Goal: Communication & Community: Participate in discussion

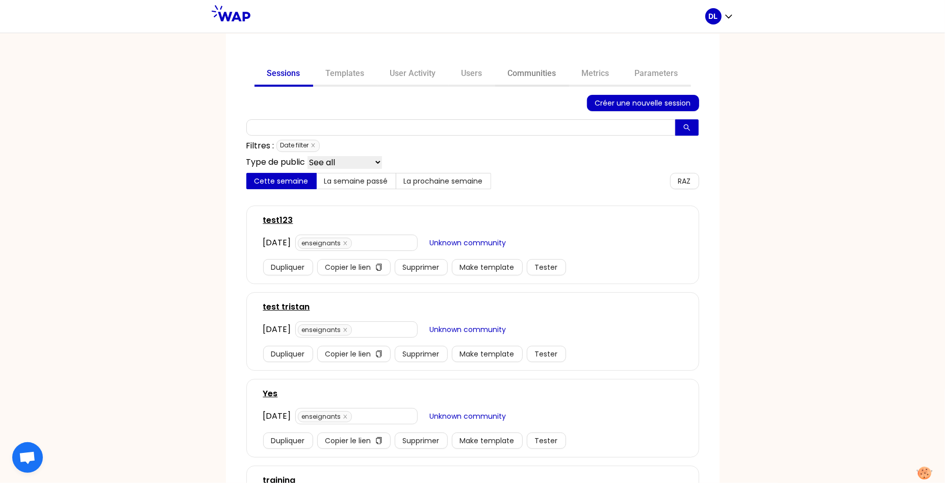
click at [528, 75] on link "Communities" at bounding box center [532, 74] width 74 height 24
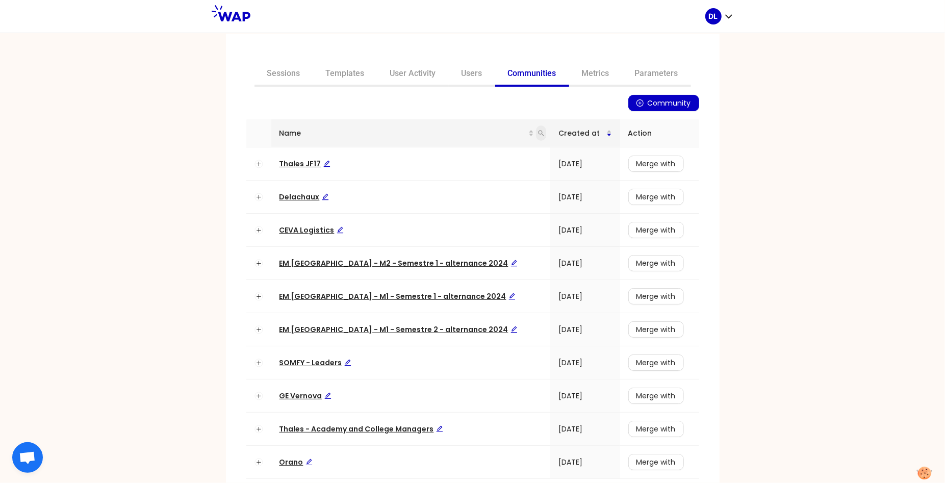
click at [538, 133] on icon "search" at bounding box center [541, 133] width 6 height 6
type input "thales"
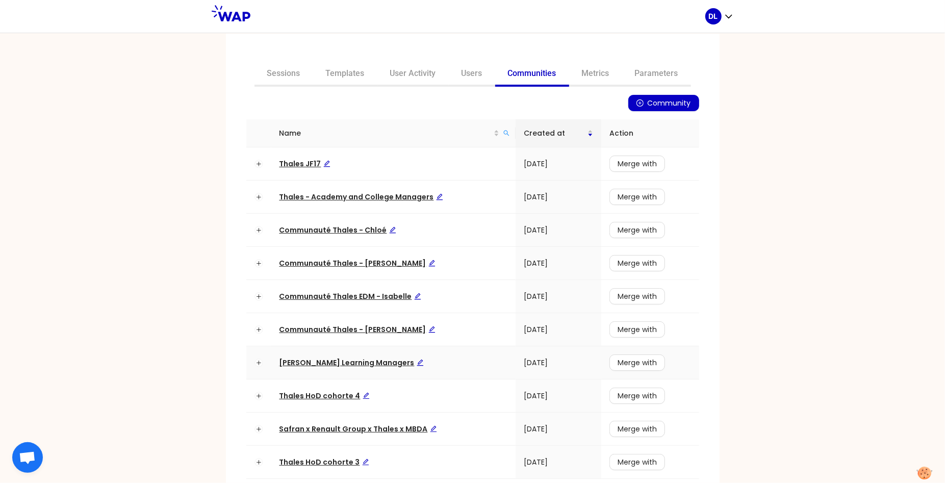
scroll to position [45, 0]
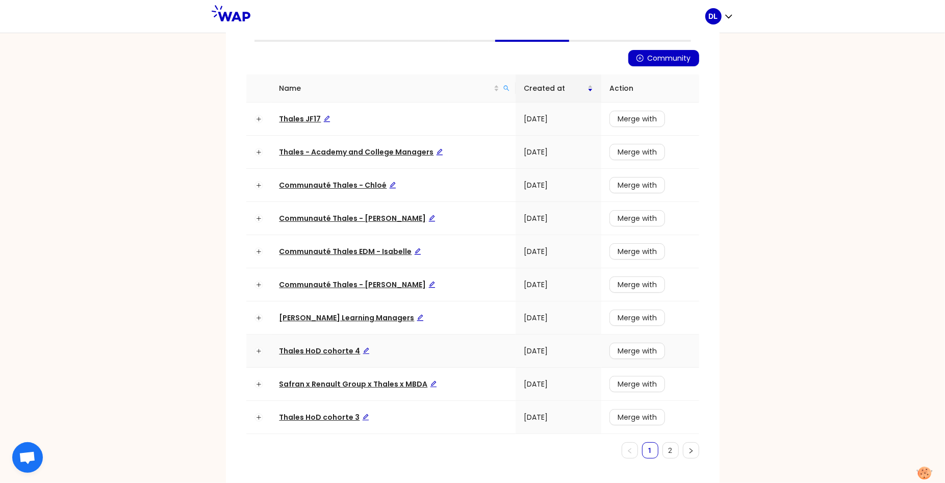
click at [315, 348] on span "Thales HoD cohorte 4" at bounding box center [325, 351] width 90 height 10
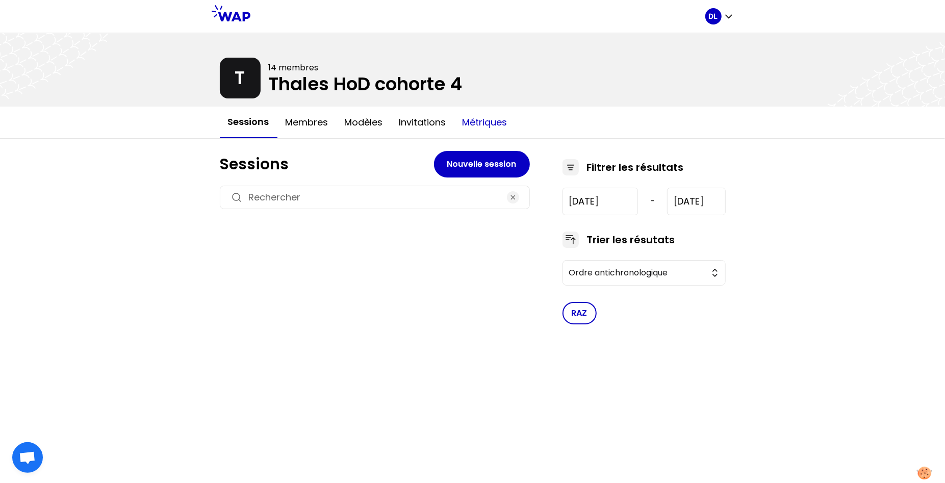
type input "2024-9-25"
type input "2025-5-6"
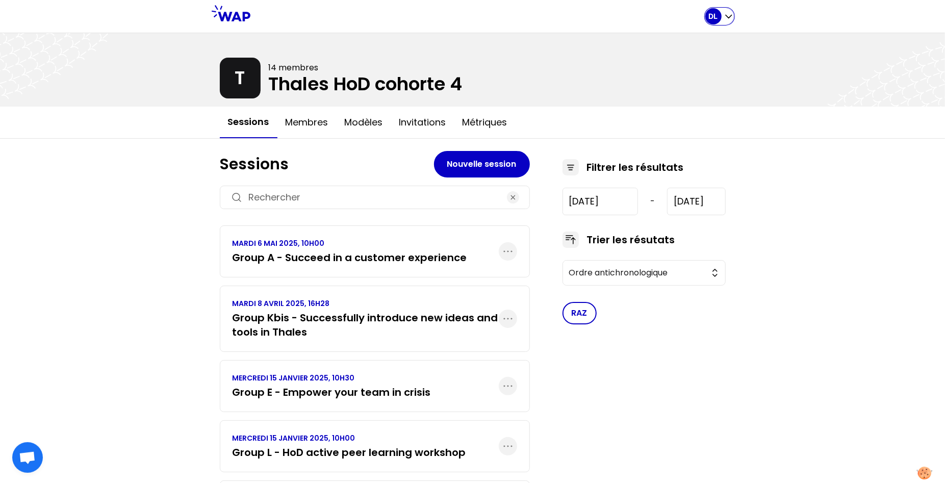
click at [726, 18] on icon "button" at bounding box center [729, 16] width 10 height 10
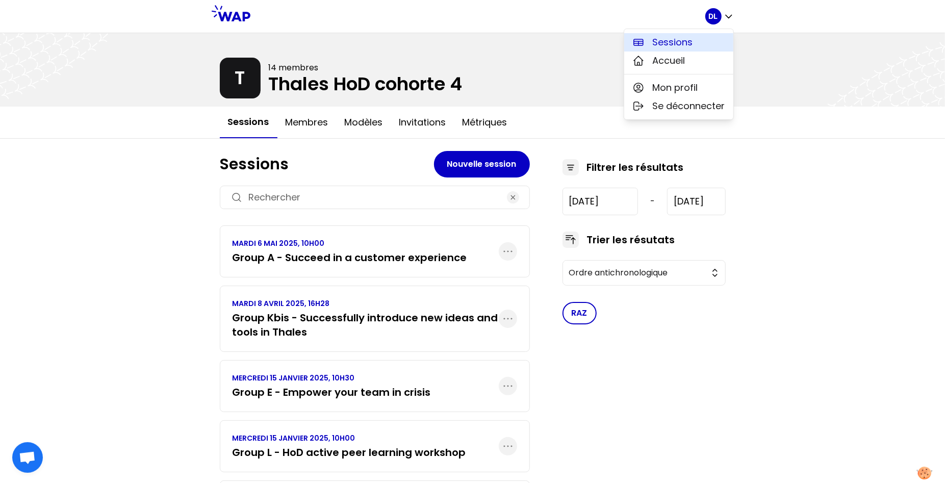
click at [695, 38] on button "Sessions" at bounding box center [678, 42] width 109 height 18
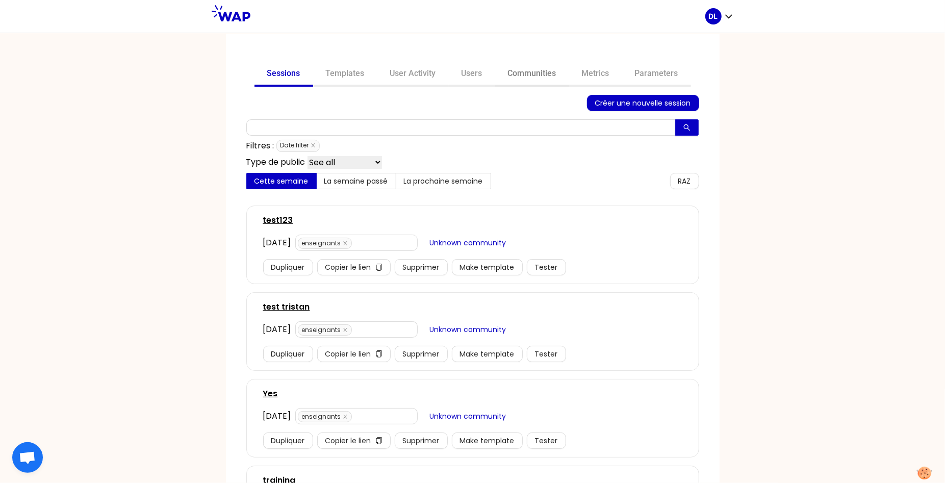
click at [558, 77] on link "Communities" at bounding box center [532, 74] width 74 height 24
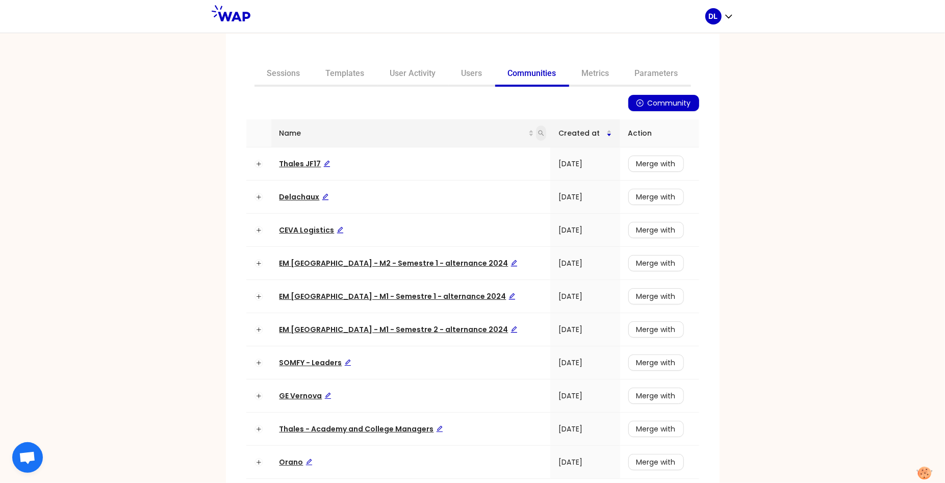
click at [538, 131] on icon "search" at bounding box center [541, 133] width 6 height 6
type input "cohorte"
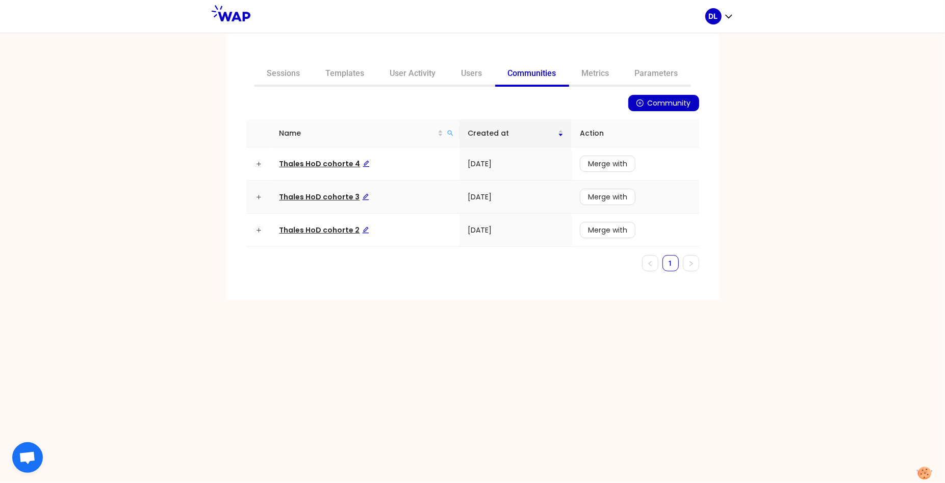
click at [336, 198] on span "Thales HoD cohorte 3" at bounding box center [325, 197] width 90 height 10
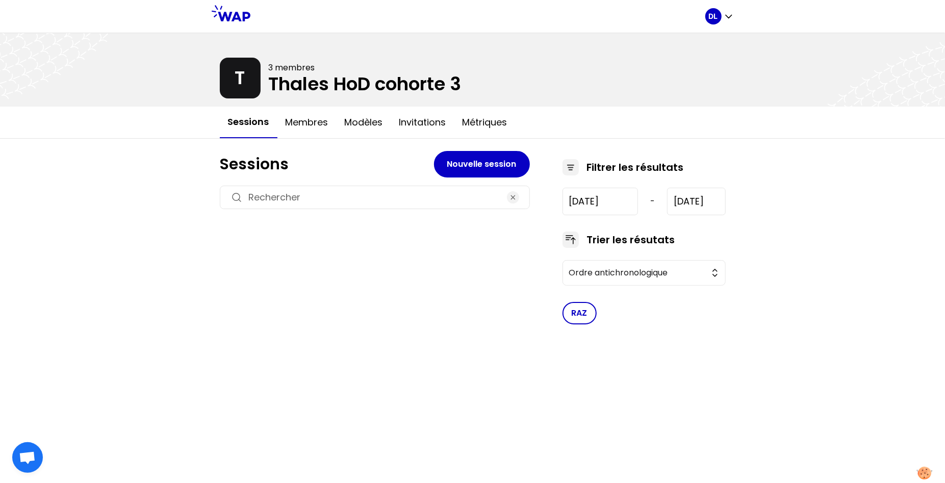
type input "2023-9-20"
type input "2024-10-2"
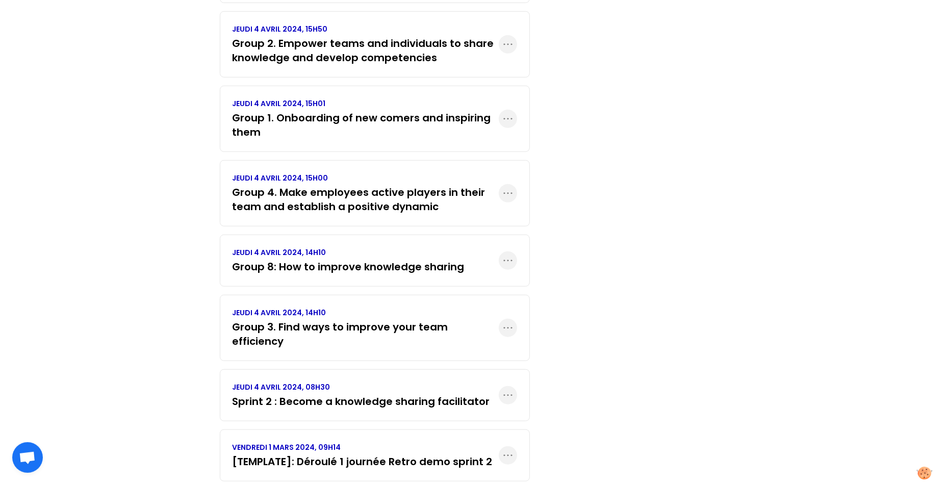
scroll to position [644, 0]
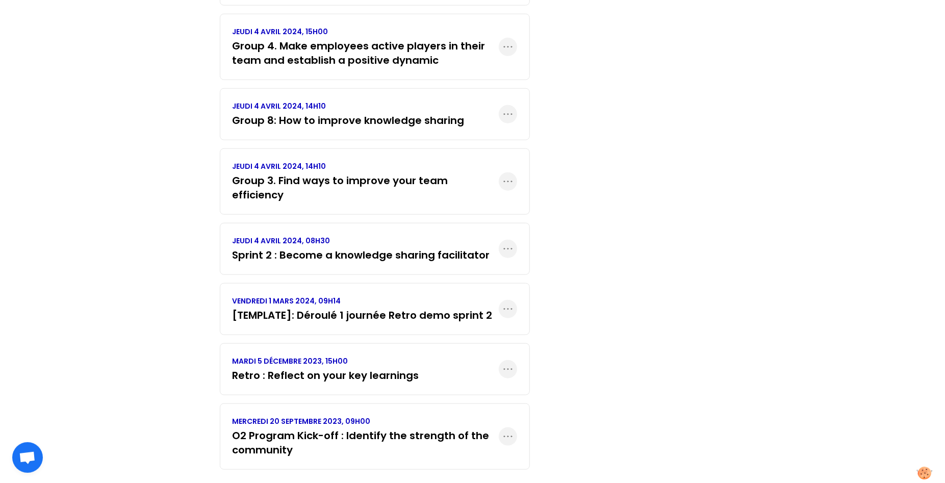
click at [381, 428] on h3 "O2 Program Kick-off : Identify the strength of the community" at bounding box center [366, 442] width 266 height 29
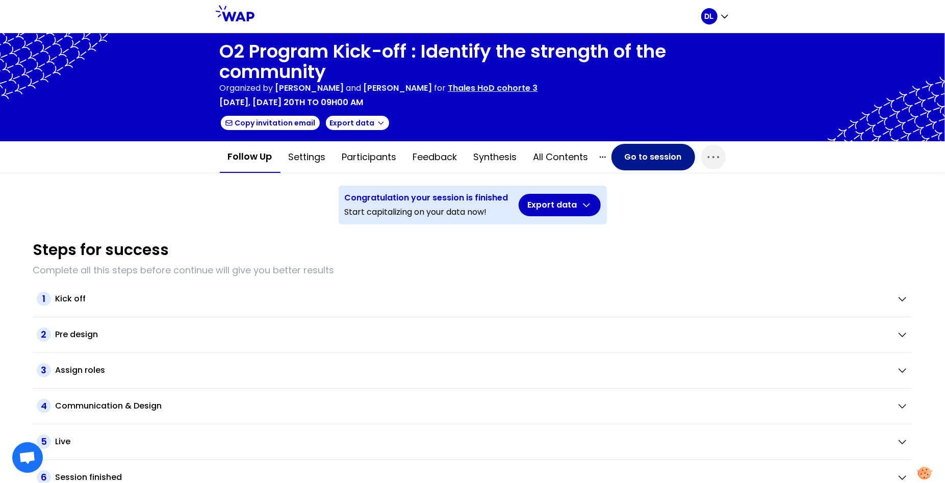
click at [645, 161] on button "Go to session" at bounding box center [654, 157] width 84 height 27
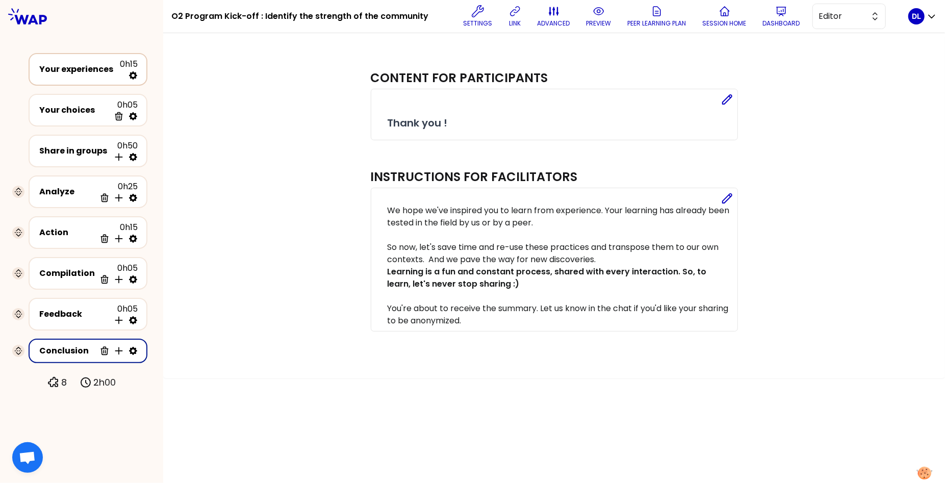
click at [84, 79] on div "Your experiences 0h15" at bounding box center [88, 69] width 100 height 22
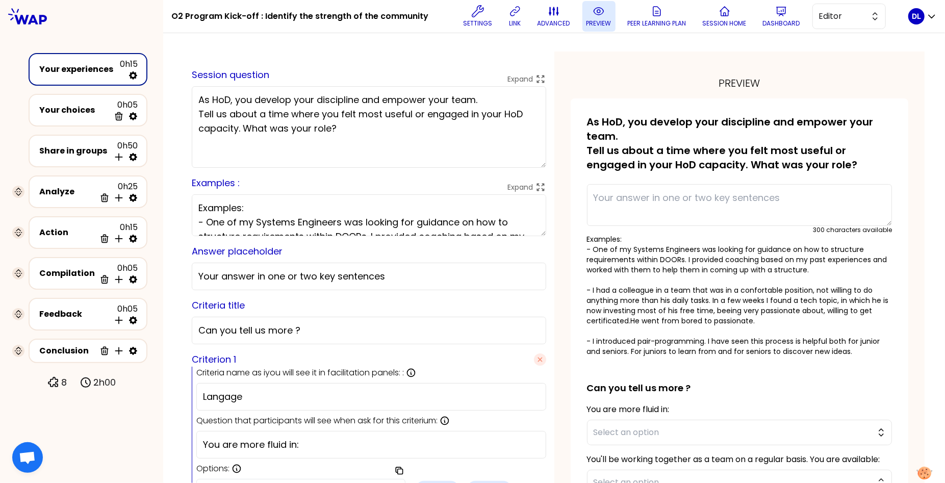
click at [603, 21] on p "preview" at bounding box center [599, 23] width 25 height 8
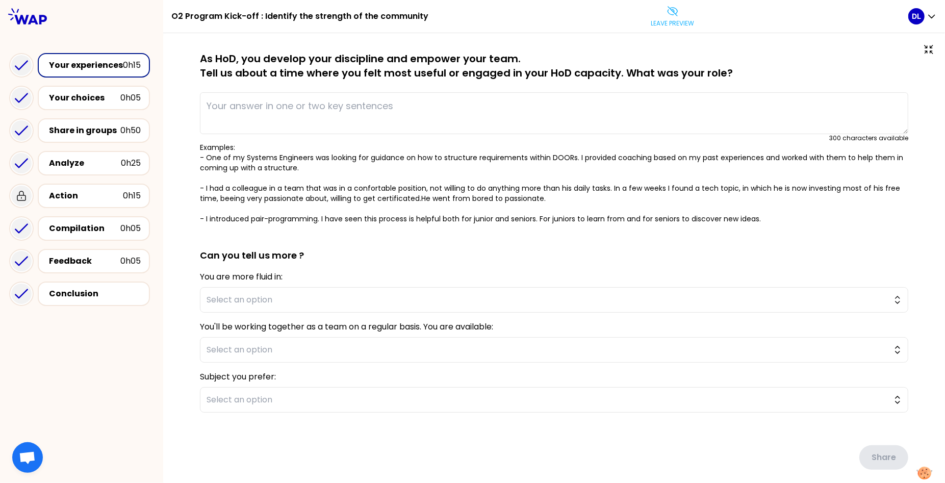
type textarea "In the context of a tight schedule on a program where we had two equipment to d…"
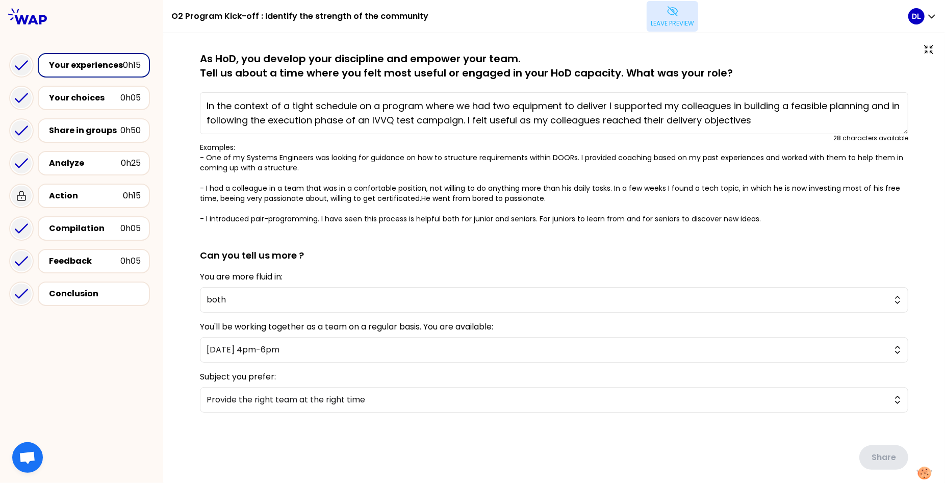
click at [662, 19] on p "Leave preview" at bounding box center [672, 23] width 43 height 8
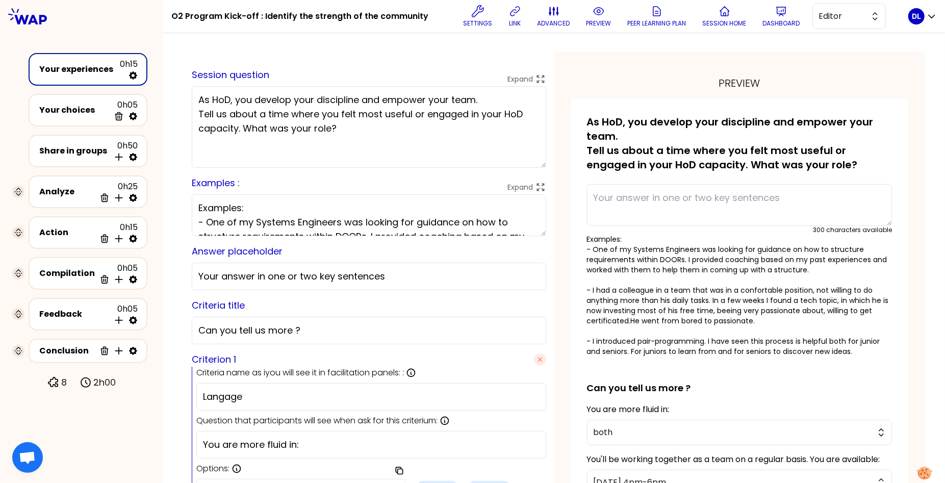
click at [415, 138] on textarea "As HoD, you develop your discipline and empower your team. Tell us about a time…" at bounding box center [369, 127] width 355 height 82
paste textarea "You have all fostered empowerment and trust within your teams at least once, ev…"
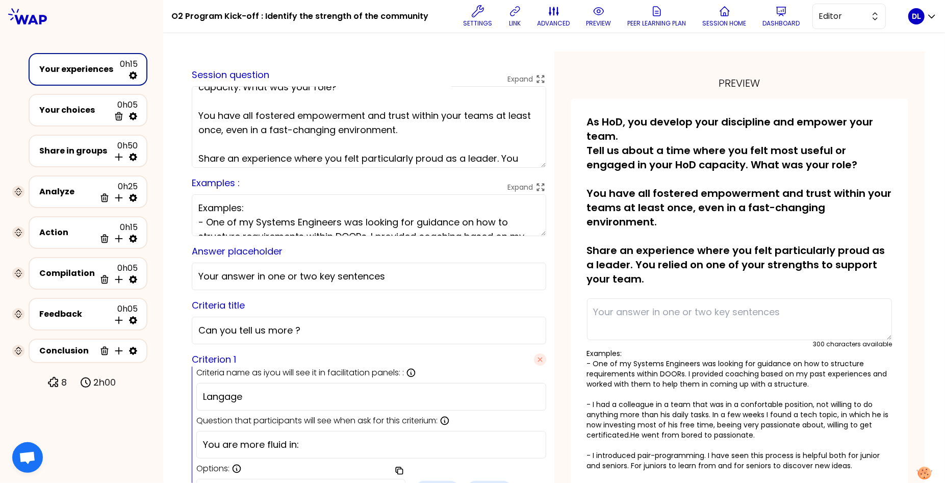
scroll to position [60, 0]
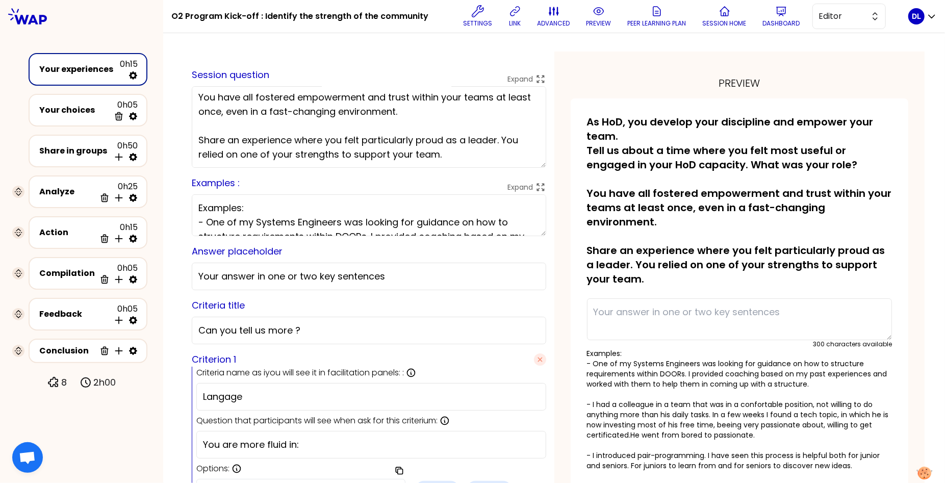
drag, startPoint x: 473, startPoint y: 157, endPoint x: 504, endPoint y: 137, distance: 36.5
click at [504, 137] on textarea "As HoD, you develop your discipline and empower your team. Tell us about a time…" at bounding box center [369, 127] width 355 height 82
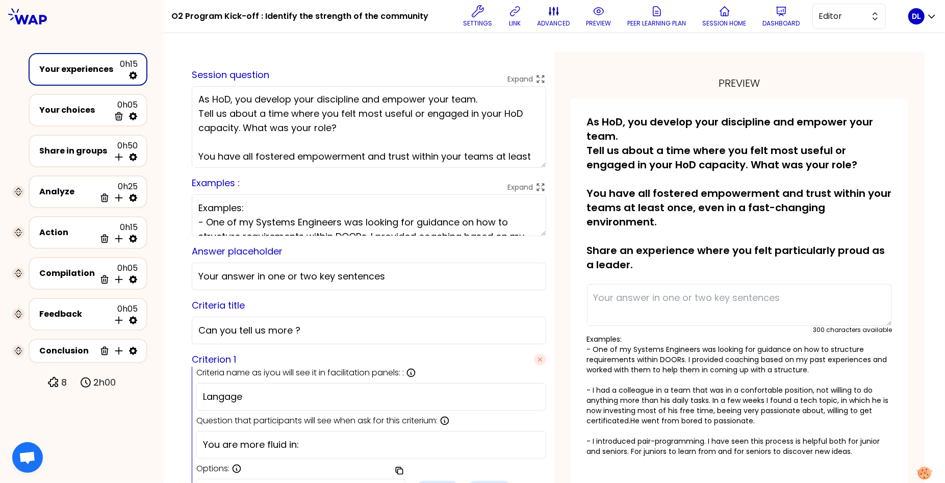
scroll to position [0, 0]
drag, startPoint x: 377, startPoint y: 124, endPoint x: 244, endPoint y: 135, distance: 133.6
click at [244, 135] on textarea "As HoD, you develop your discipline and empower your team. Tell us about a time…" at bounding box center [369, 127] width 355 height 82
paste textarea "You relied on one of your strengths to support your team."
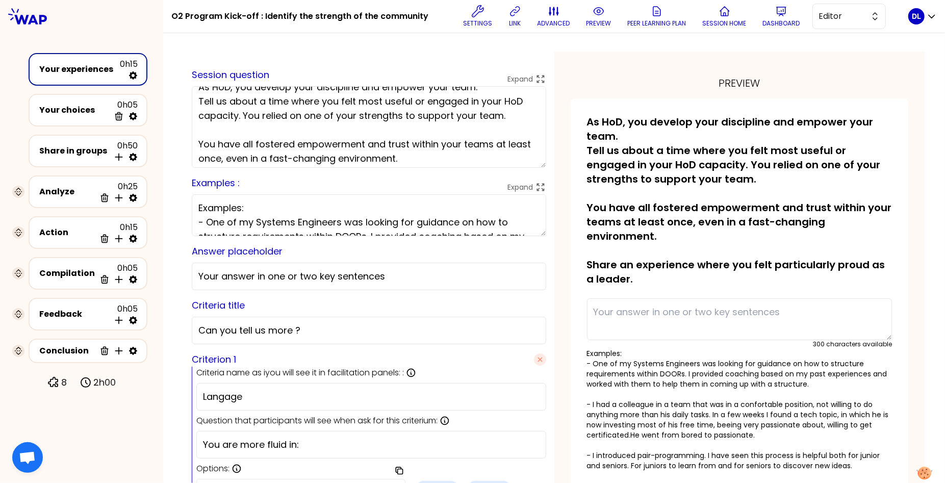
scroll to position [14, 0]
click at [368, 157] on textarea "As HoD, you develop your discipline and empower your team. Tell us about a time…" at bounding box center [369, 127] width 355 height 82
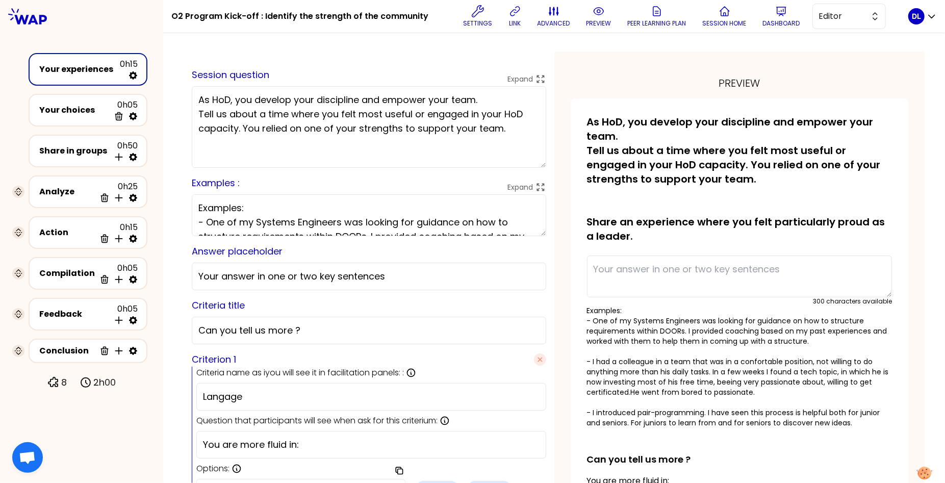
click at [385, 94] on textarea "As HoD, you develop your discipline and empower your team. Tell us about a time…" at bounding box center [369, 127] width 355 height 82
click at [494, 98] on textarea "As HoD, you develop your discipline and empower your team. Tell us about a time…" at bounding box center [369, 127] width 355 height 82
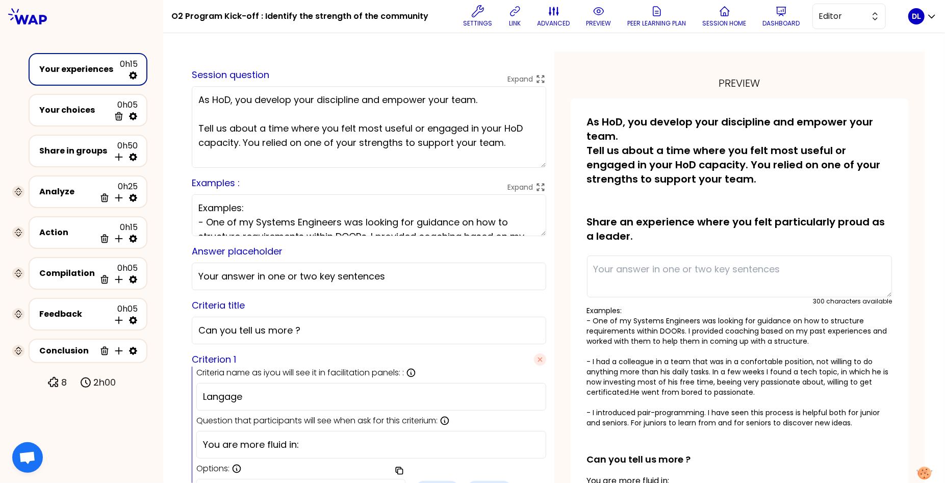
paste textarea "You have all fostered empowerment and trust within your teams at least once, ev…"
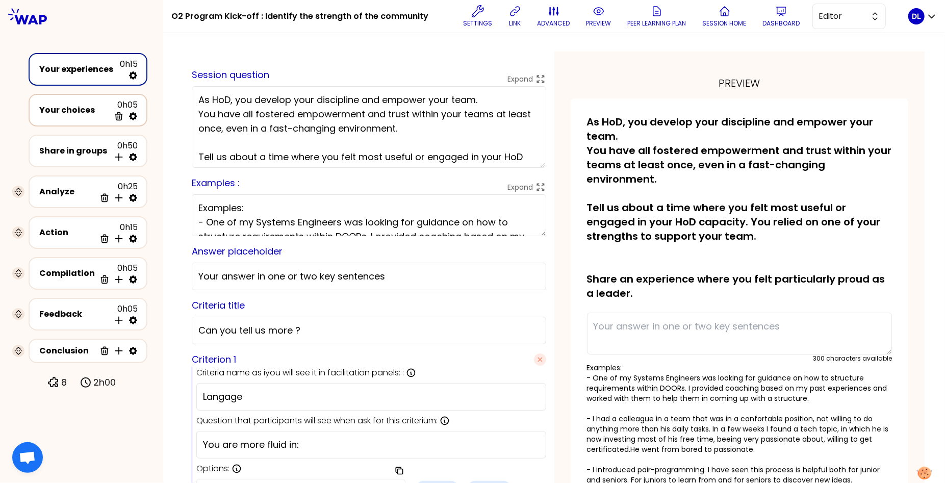
drag, startPoint x: 494, startPoint y: 114, endPoint x: 140, endPoint y: 114, distance: 354.5
click at [140, 114] on div "O2 Program Kick-off : Identify the strength of the community Settings link adva…" at bounding box center [472, 241] width 945 height 483
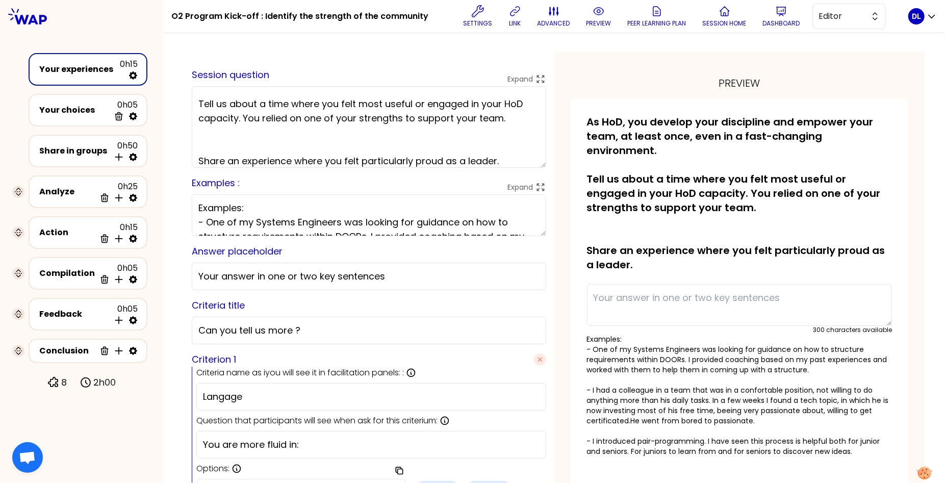
scroll to position [45, 0]
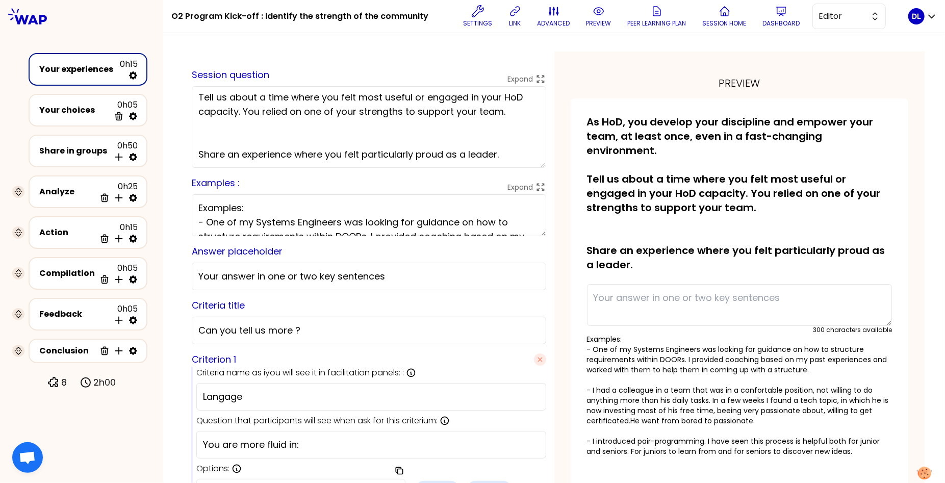
click at [244, 142] on textarea "As HoD, you develop your discipline and empower your team, at least once, even …" at bounding box center [369, 127] width 355 height 82
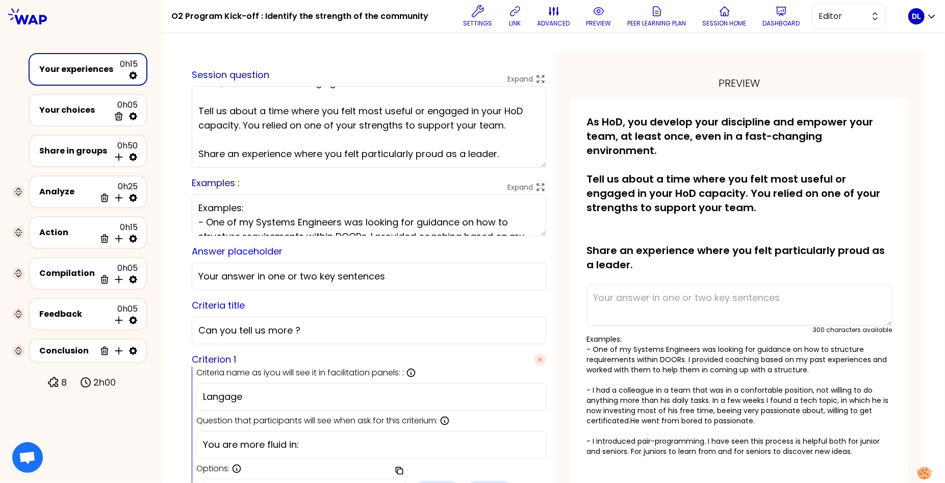
scroll to position [31, 0]
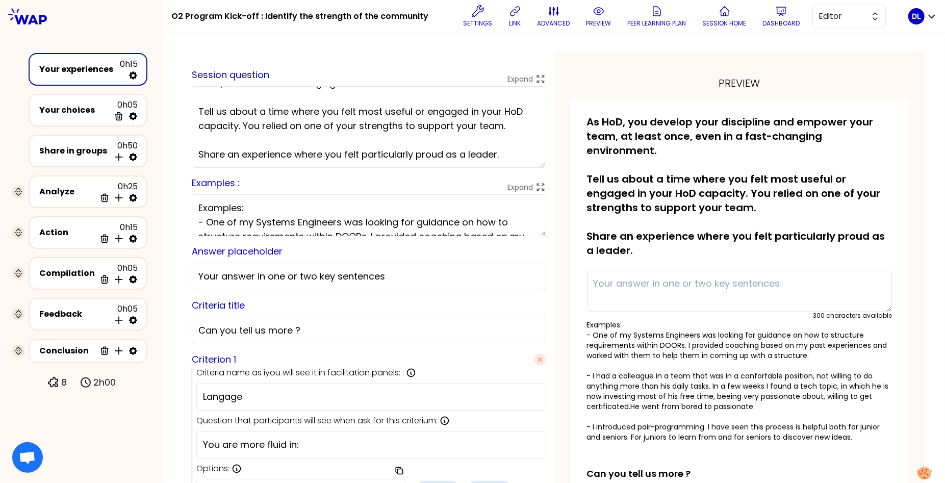
click at [266, 153] on textarea "As HoD, you develop your discipline and empower your team, at least once, even …" at bounding box center [369, 127] width 355 height 82
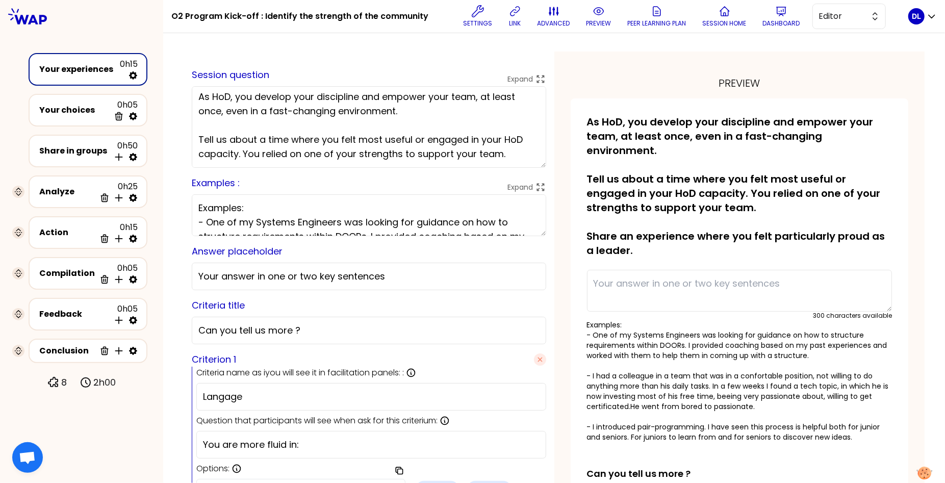
scroll to position [3, 0]
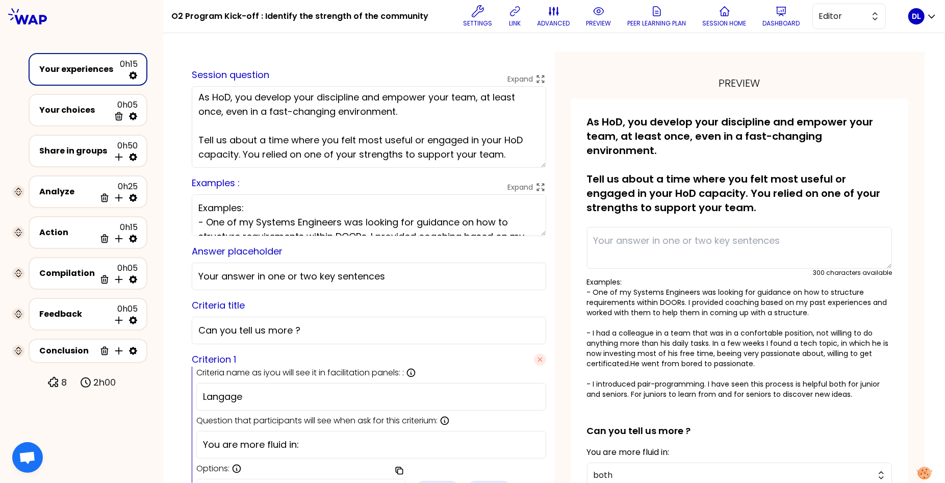
type textarea "As HoD, you develop your discipline and empower your team, at least once, even …"
click at [596, 80] on div "preview" at bounding box center [740, 83] width 338 height 14
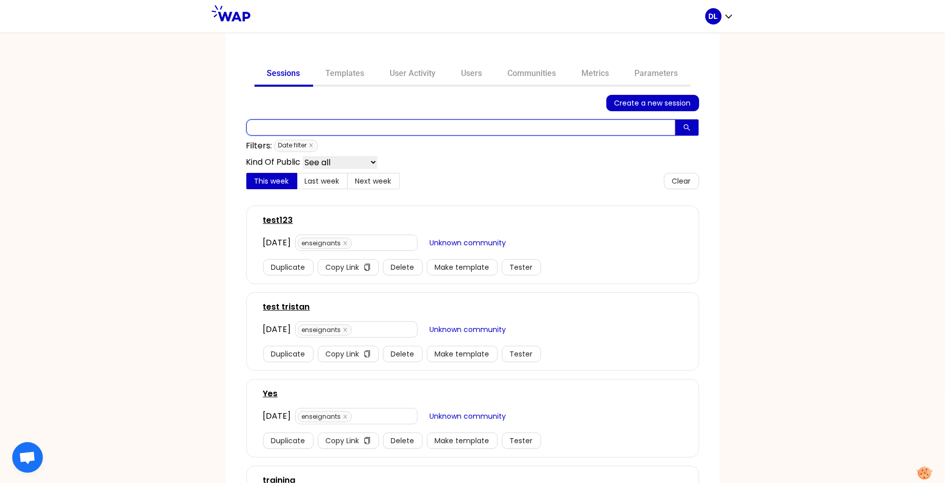
click at [351, 129] on input "text" at bounding box center [461, 127] width 430 height 16
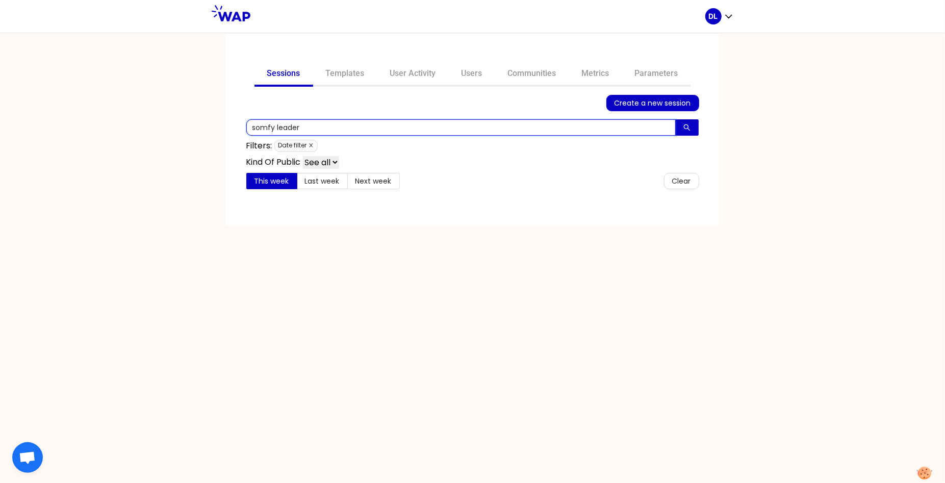
type input "somfy leader"
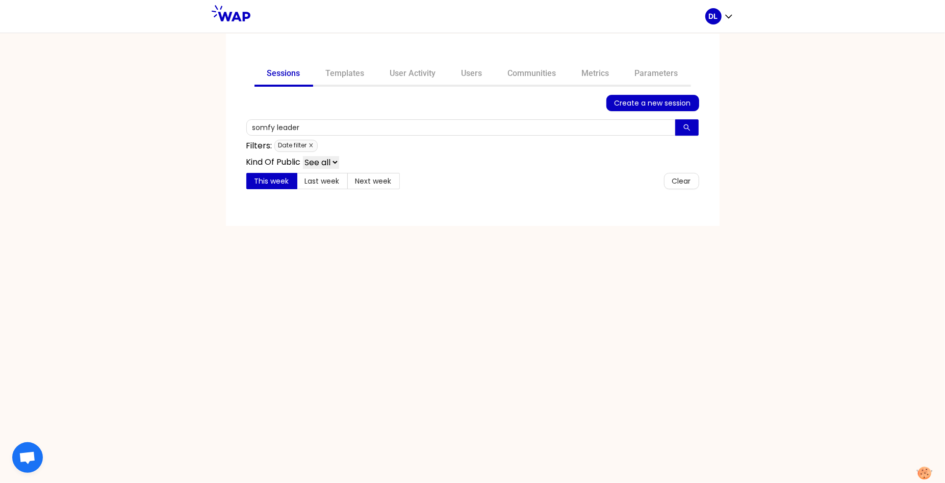
click at [310, 145] on icon "close" at bounding box center [311, 145] width 5 height 5
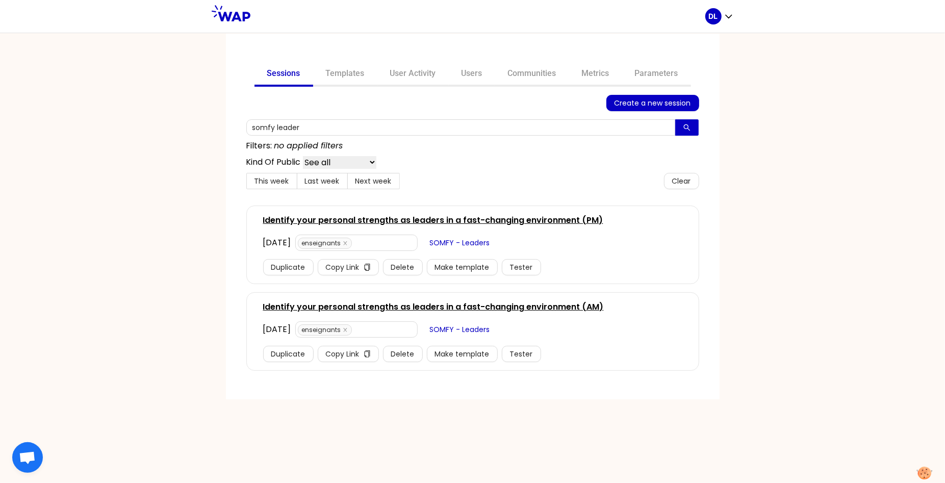
click at [365, 217] on link "Identify your personal strengths as leaders in a fast-changing environment (PM)" at bounding box center [433, 220] width 340 height 12
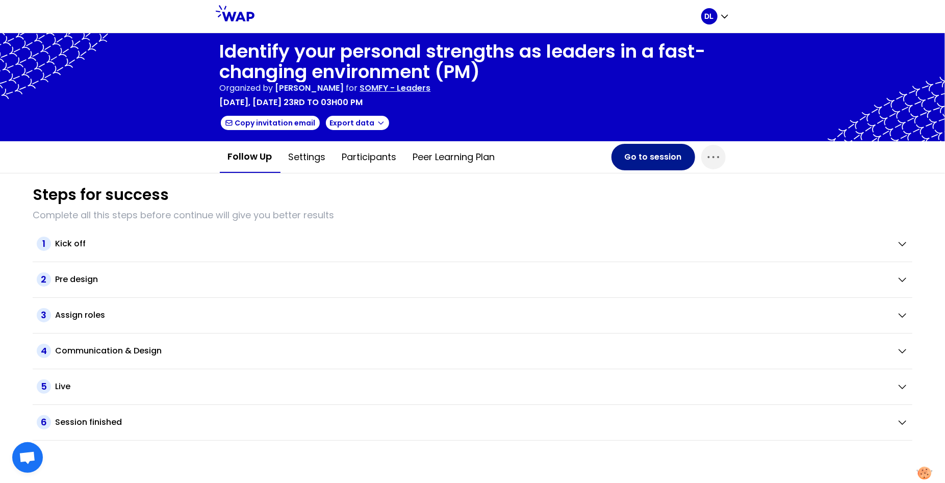
click at [651, 167] on button "Go to session" at bounding box center [654, 157] width 84 height 27
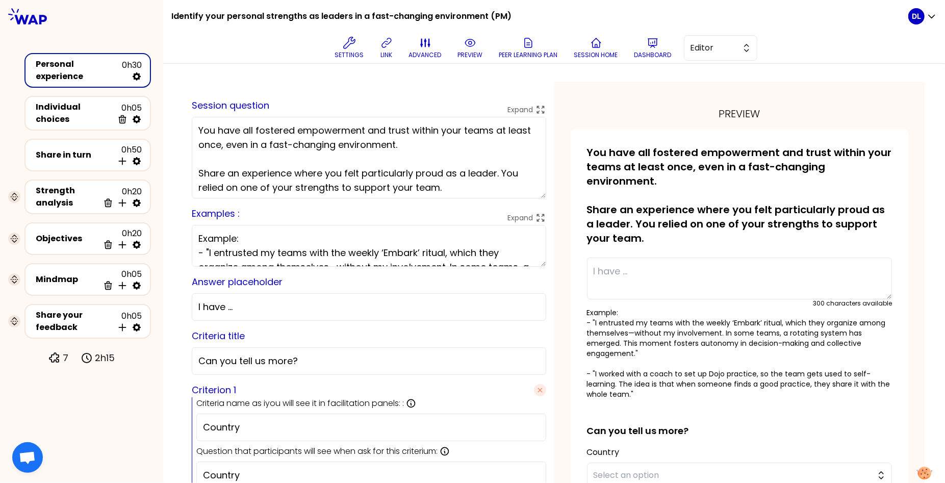
scroll to position [3, 0]
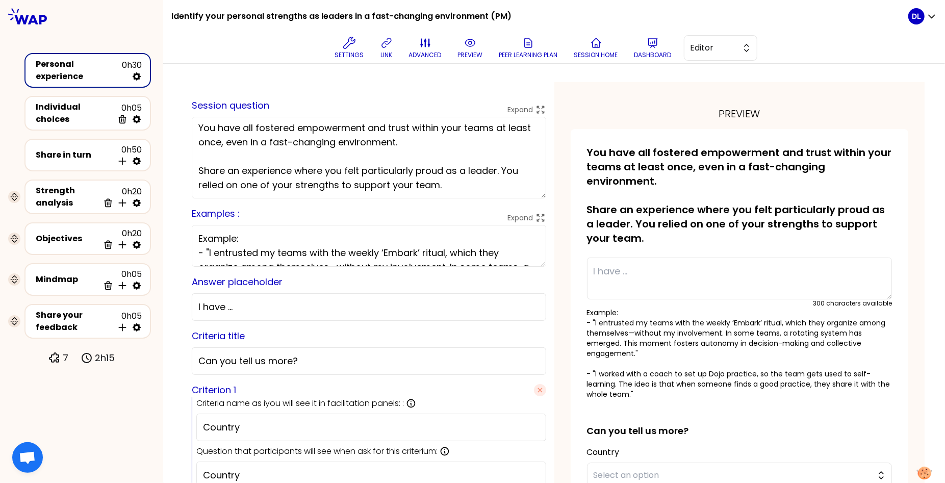
drag, startPoint x: 453, startPoint y: 183, endPoint x: 171, endPoint y: 128, distance: 286.8
